Goal: Communication & Community: Answer question/provide support

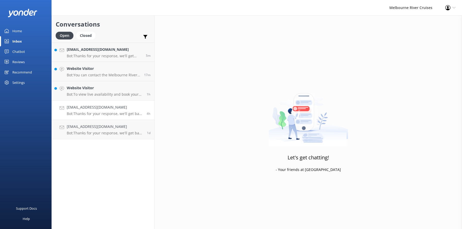
click at [81, 109] on h4 "[EMAIL_ADDRESS][DOMAIN_NAME]" at bounding box center [105, 107] width 76 height 6
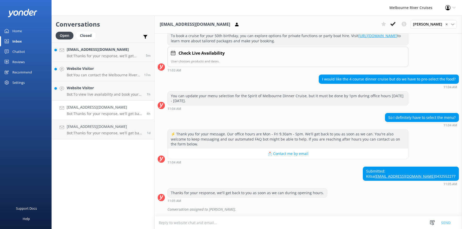
scroll to position [91, 0]
click at [80, 131] on p "Bot: Thanks for your response, we'll get back to you as soon as we can during o…" at bounding box center [105, 133] width 76 height 5
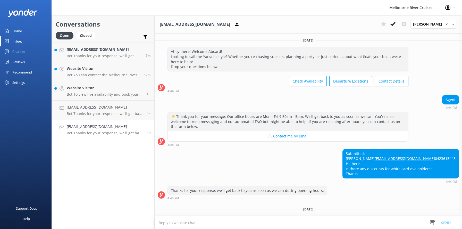
scroll to position [21, 0]
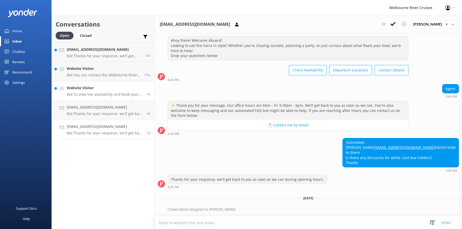
click at [80, 93] on p "Bot: To view live availability and book your Melbourne River Cruise experience,…" at bounding box center [105, 94] width 76 height 5
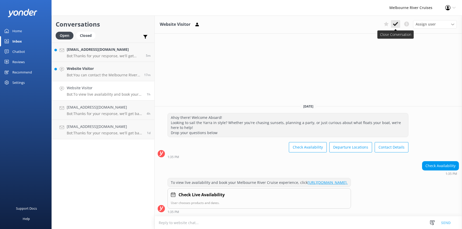
click at [396, 23] on icon at bounding box center [395, 23] width 5 height 5
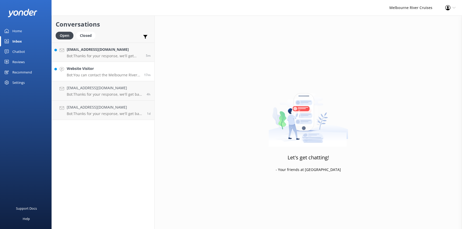
click at [92, 67] on h4 "Website Visitor" at bounding box center [103, 69] width 73 height 6
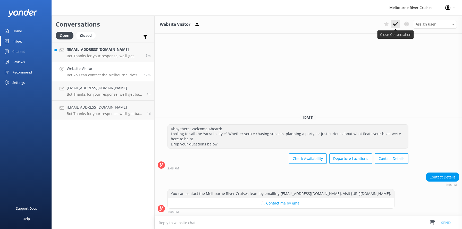
click at [398, 22] on use at bounding box center [395, 24] width 5 height 4
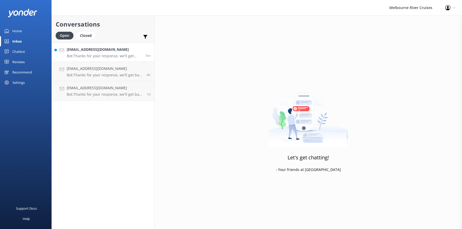
click at [83, 51] on h4 "[EMAIL_ADDRESS][DOMAIN_NAME]" at bounding box center [104, 50] width 75 height 6
